Goal: Find specific page/section: Find specific page/section

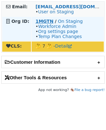
click at [40, 20] on strong "1MGTN" at bounding box center [44, 21] width 18 height 5
click at [58, 24] on link "Workforce Admin" at bounding box center [57, 26] width 38 height 5
click at [47, 21] on strong "1MGTN" at bounding box center [44, 21] width 18 height 5
